Goal: Task Accomplishment & Management: Use online tool/utility

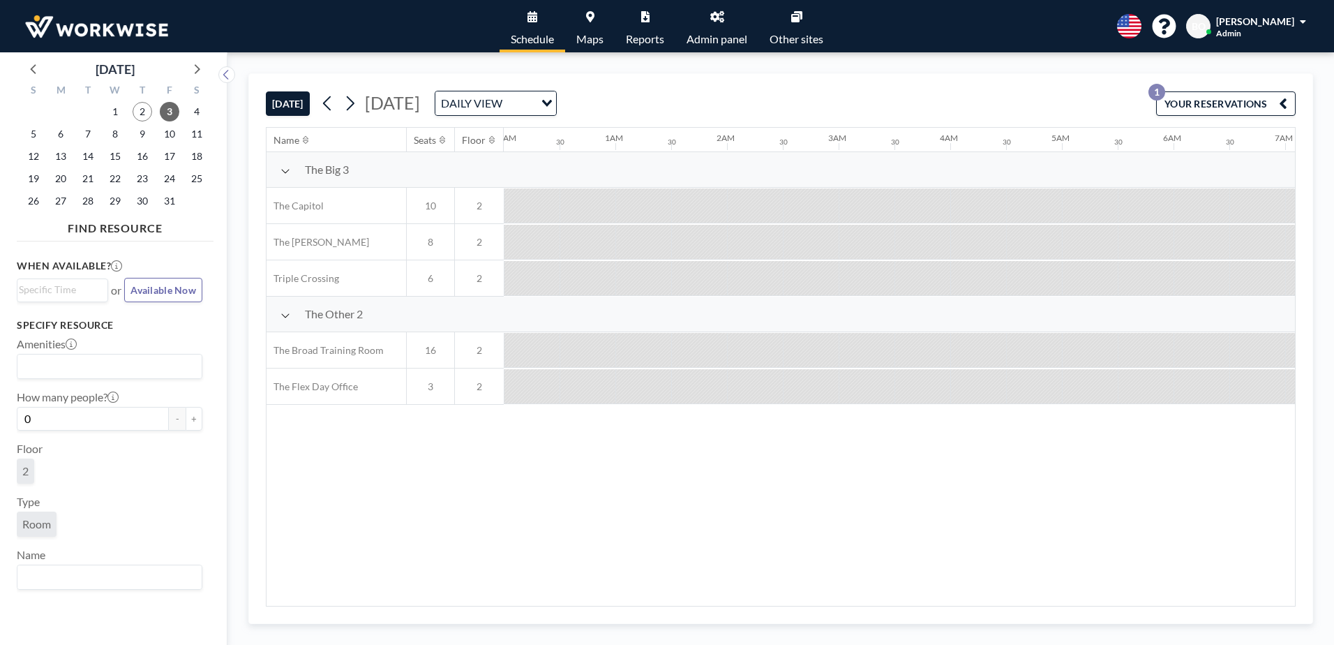
scroll to position [0, 956]
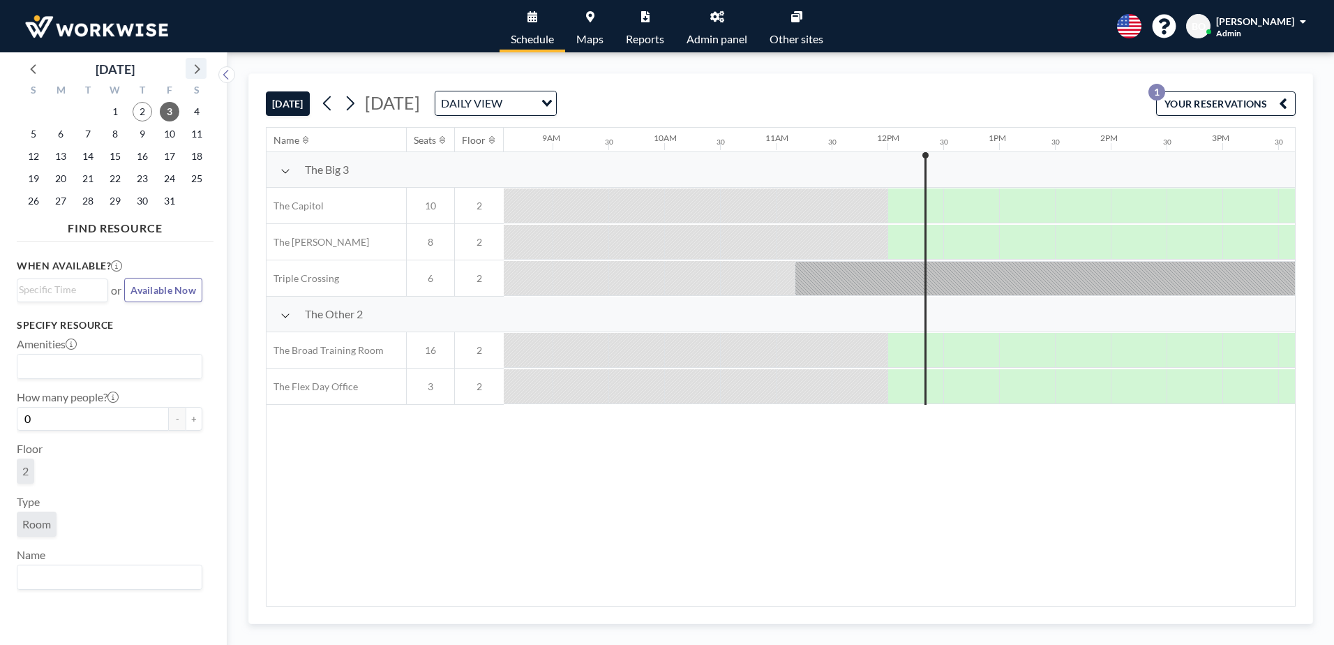
click at [198, 66] on icon at bounding box center [196, 68] width 18 height 18
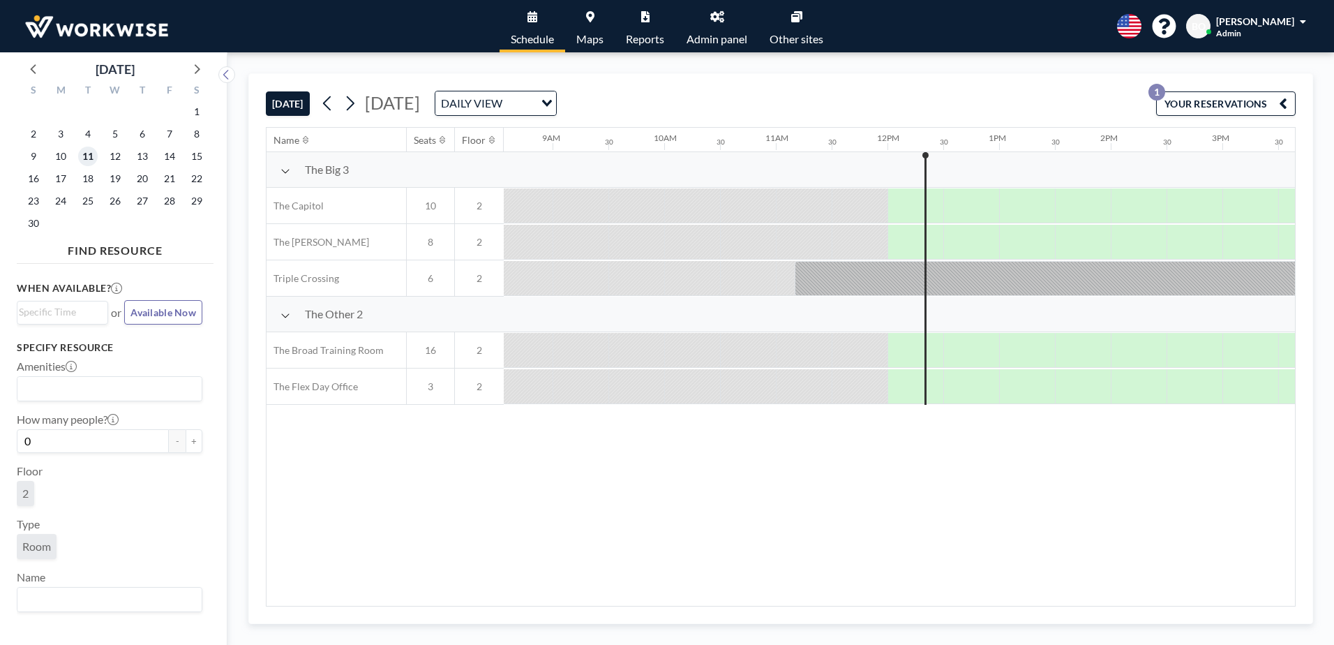
click at [91, 159] on span "11" at bounding box center [88, 156] width 20 height 20
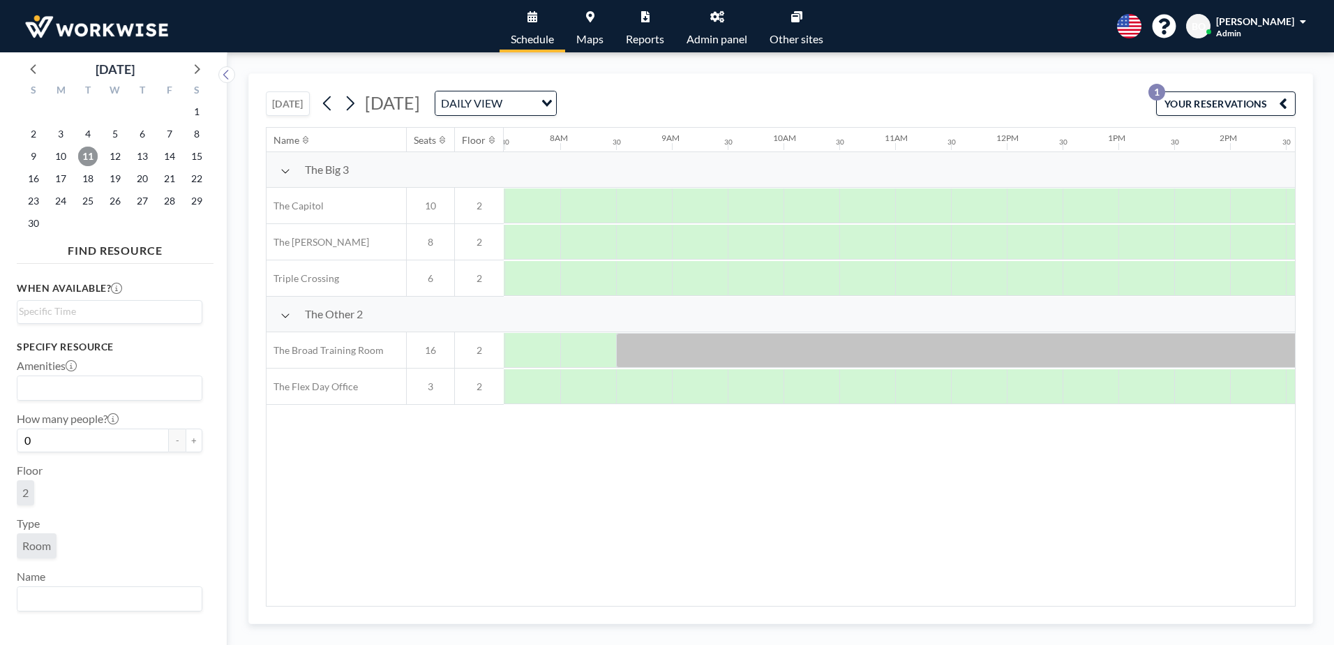
scroll to position [0, 837]
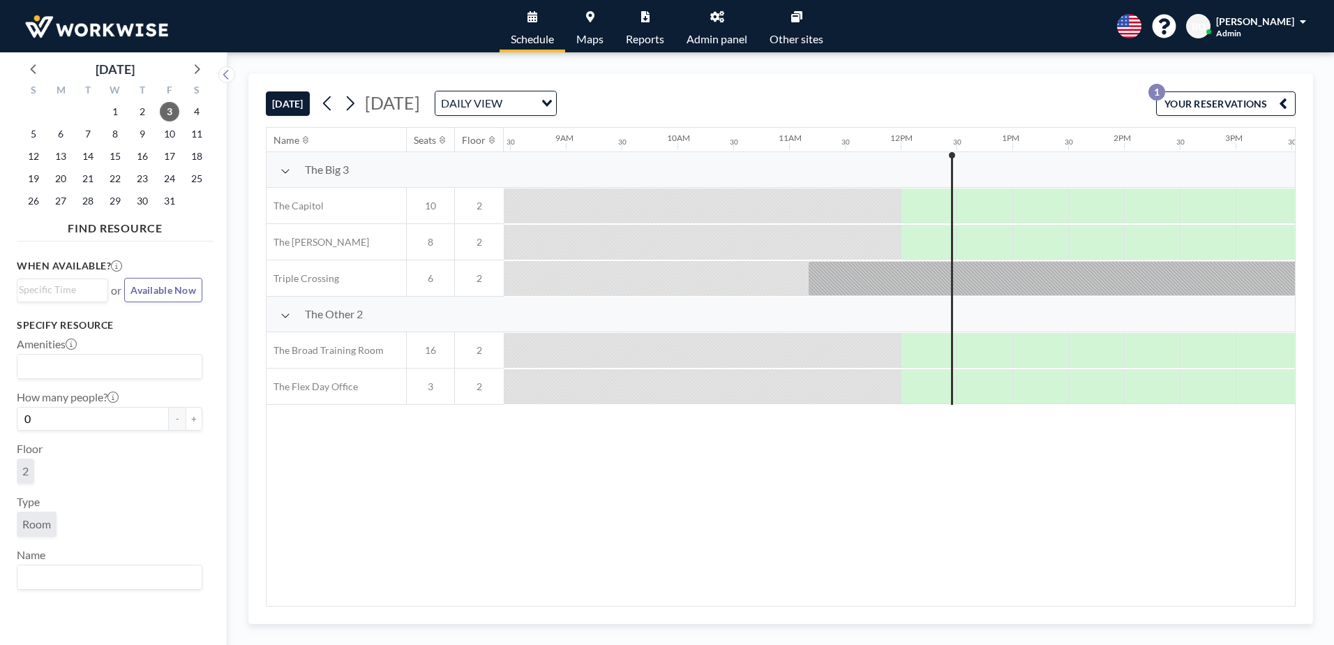
scroll to position [0, 1284]
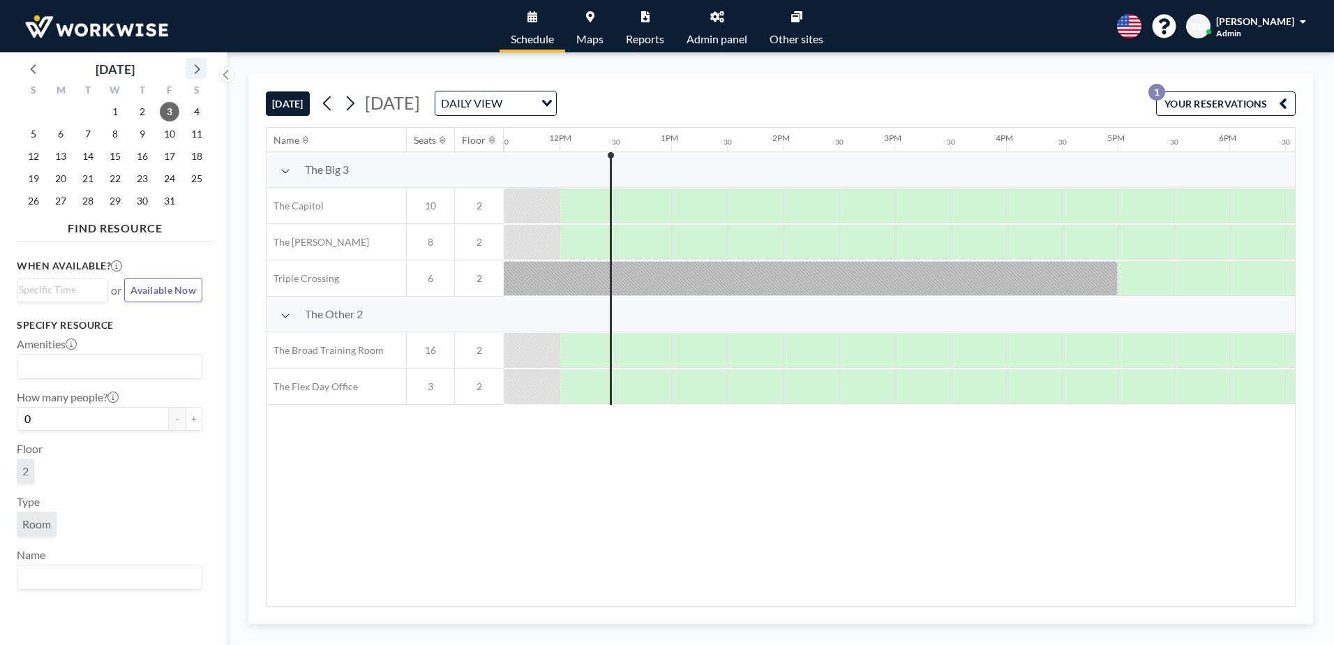
click at [189, 70] on icon at bounding box center [196, 68] width 18 height 18
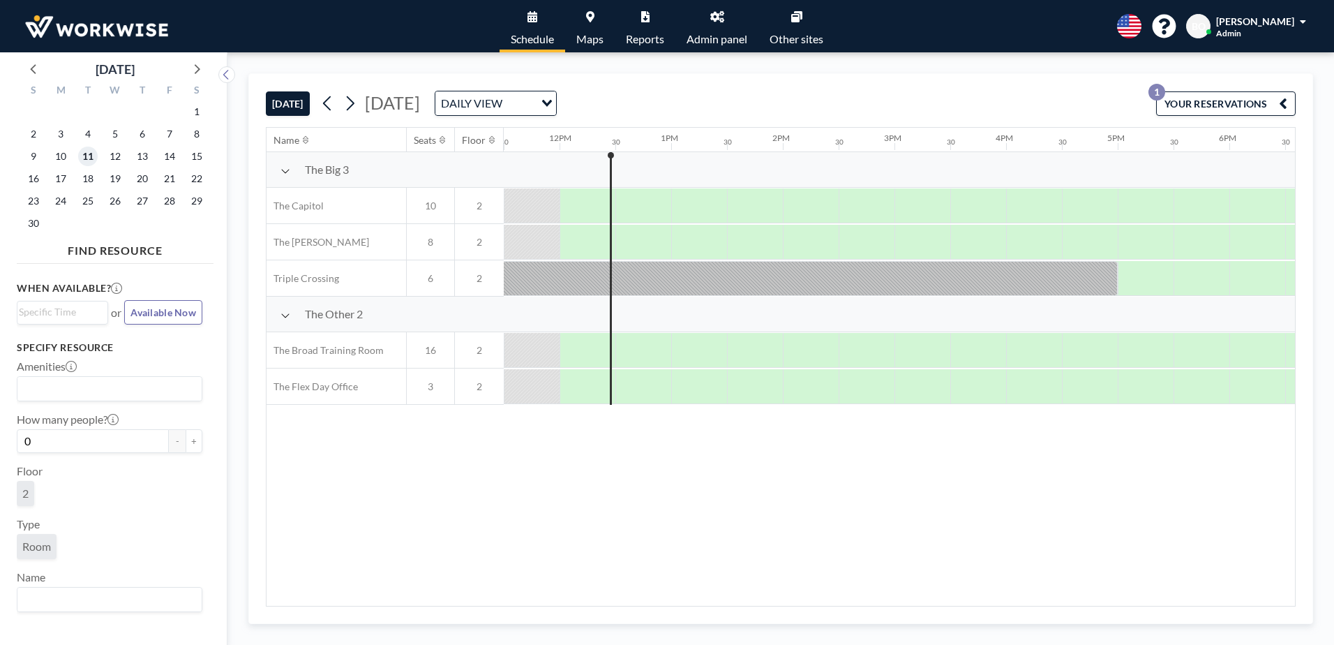
click at [93, 156] on span "11" at bounding box center [88, 156] width 20 height 20
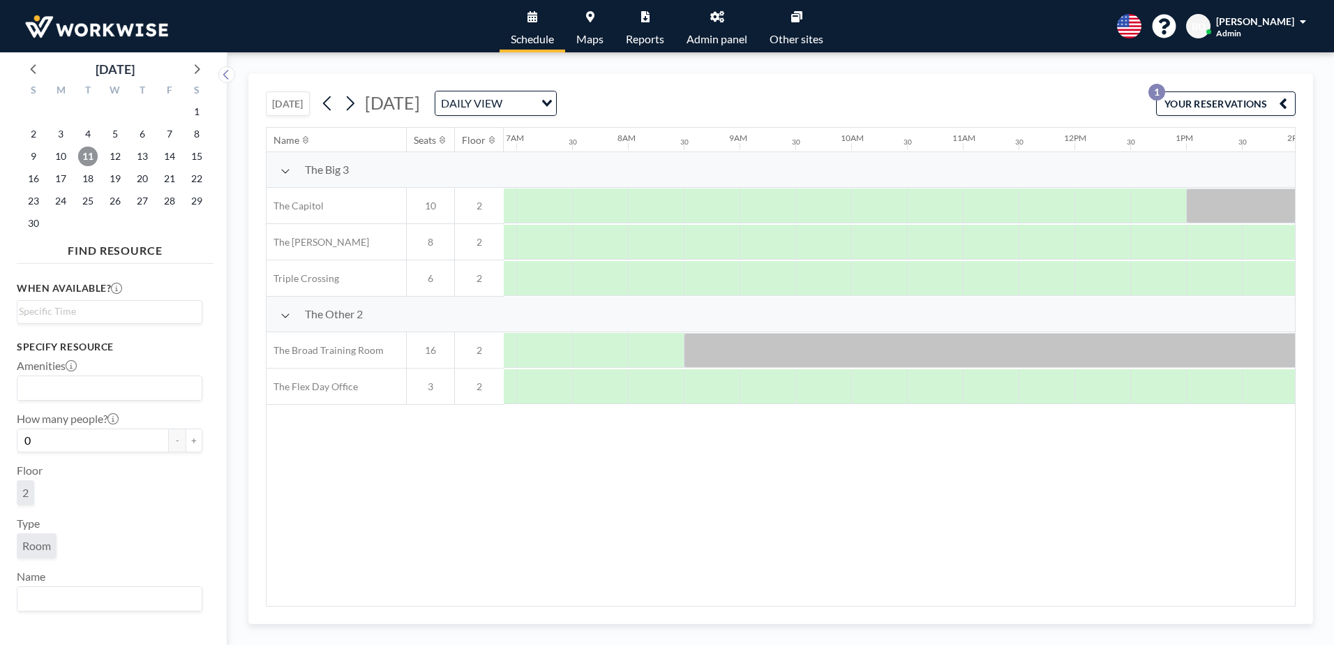
scroll to position [0, 815]
